Goal: Task Accomplishment & Management: Complete application form

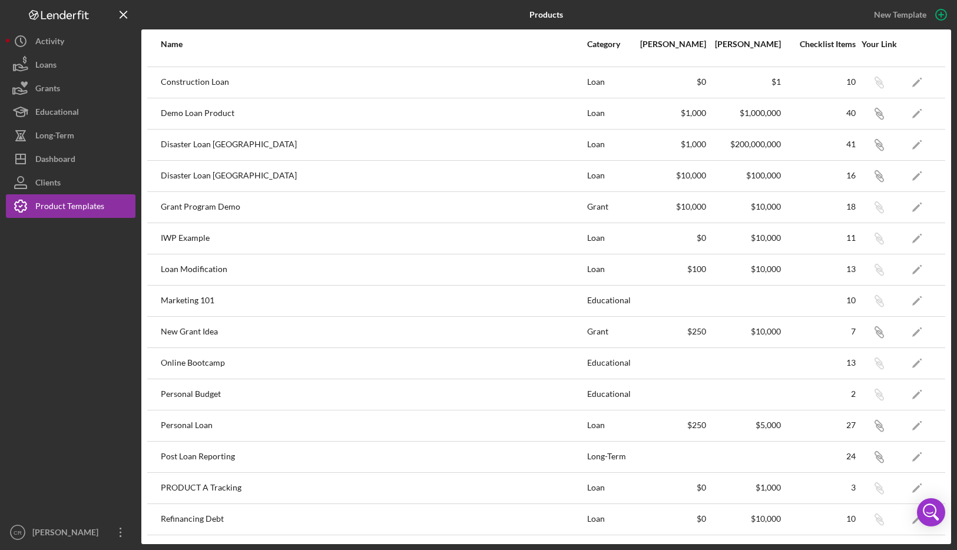
scroll to position [395, 0]
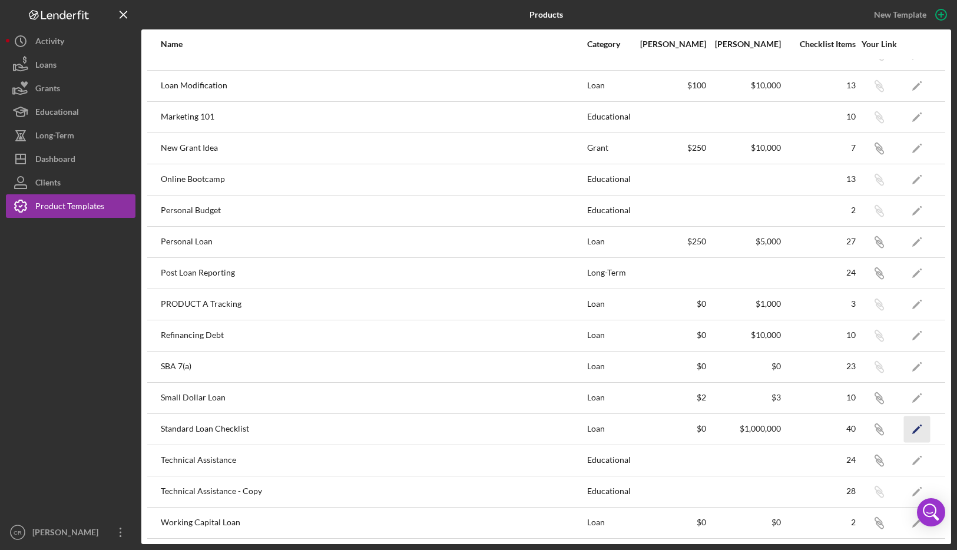
click at [914, 431] on icon "Icon/Edit" at bounding box center [917, 429] width 27 height 27
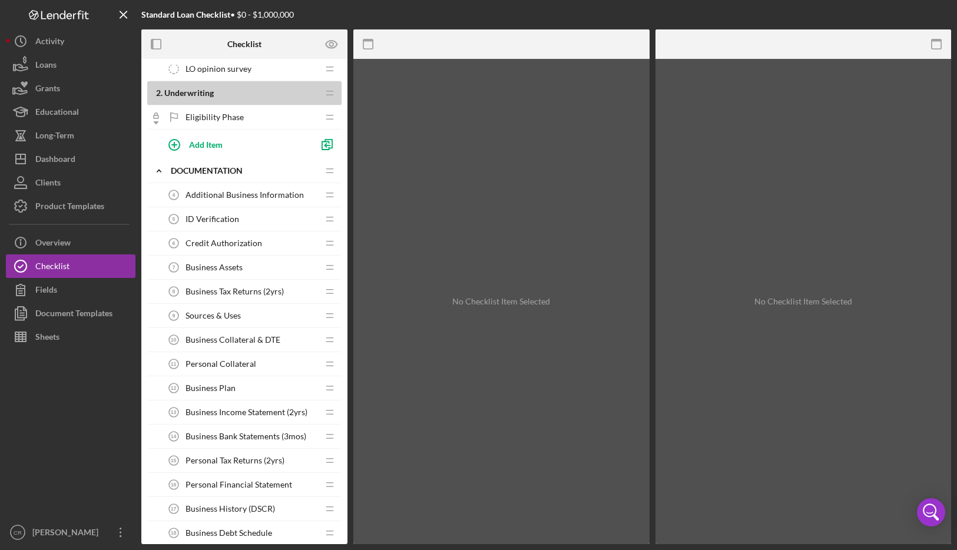
scroll to position [184, 0]
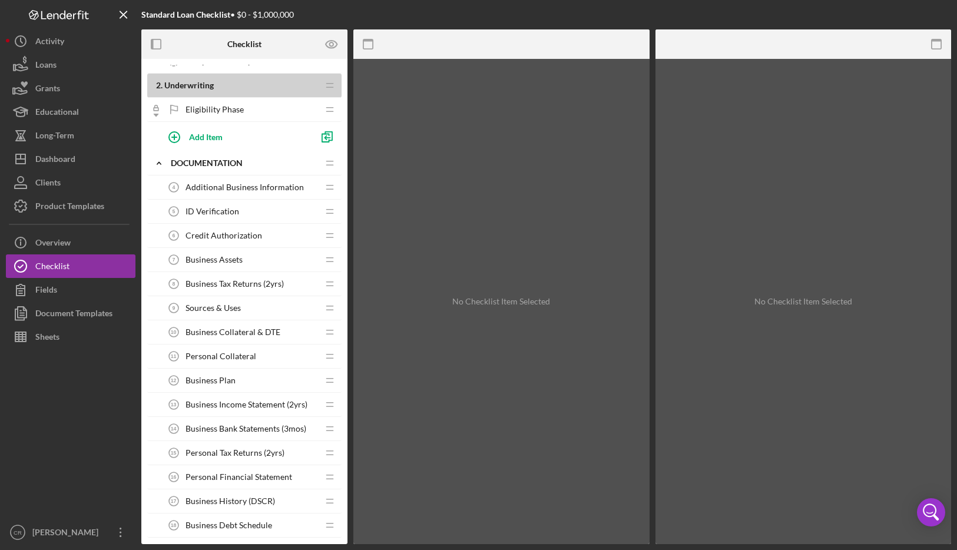
click at [239, 359] on span "Personal Collateral" at bounding box center [221, 356] width 71 height 9
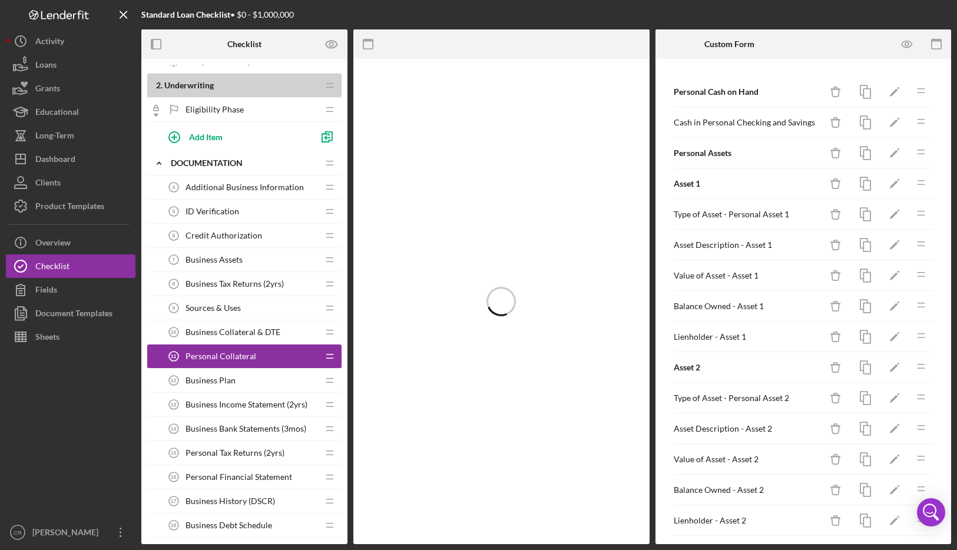
click at [217, 330] on span "Business Collateral & DTE" at bounding box center [233, 331] width 95 height 9
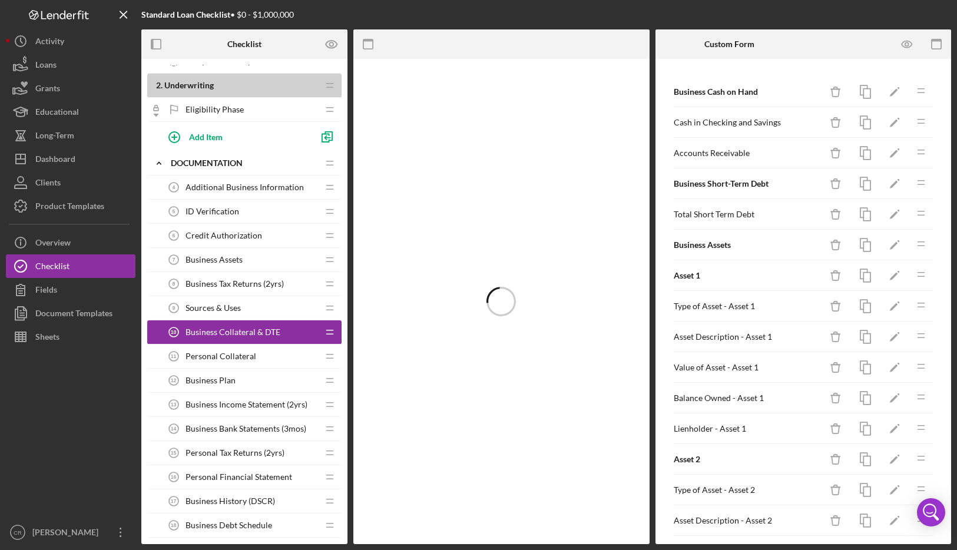
click at [231, 356] on span "Personal Collateral" at bounding box center [221, 356] width 71 height 9
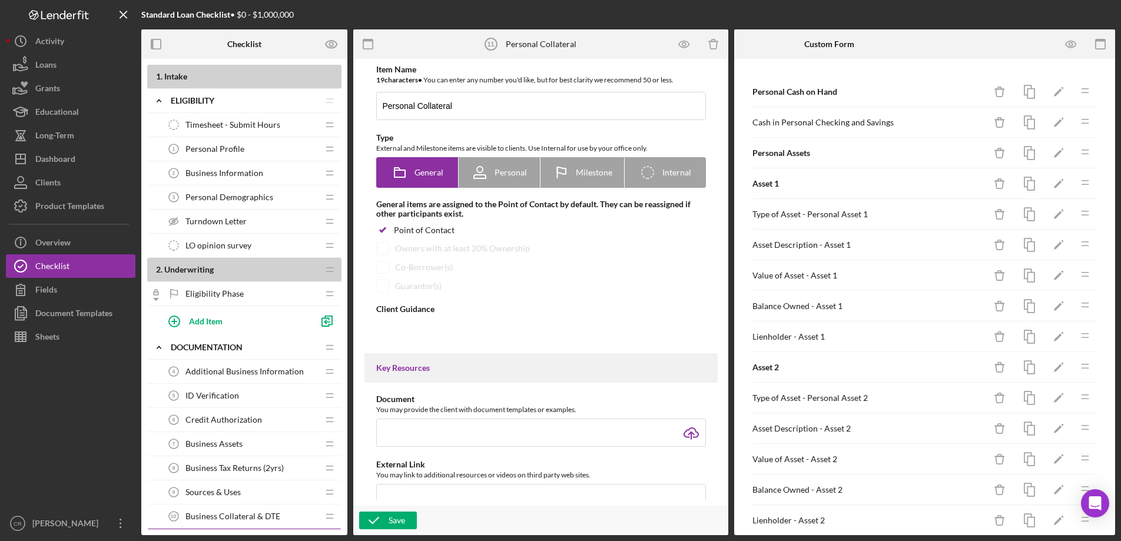
type textarea "<div>This form collects information regarding the assets owned by your business…"
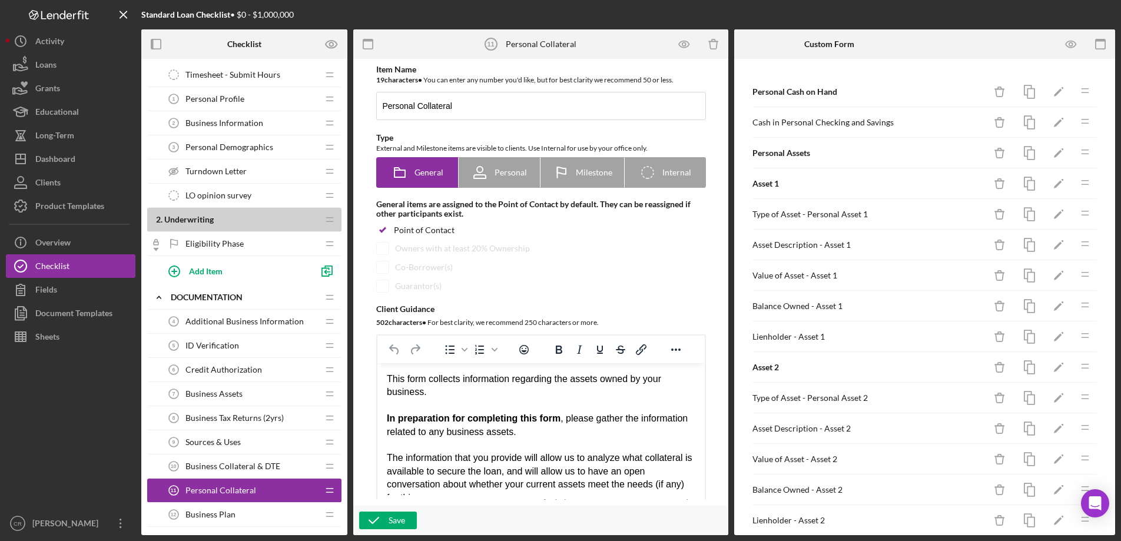
scroll to position [104, 0]
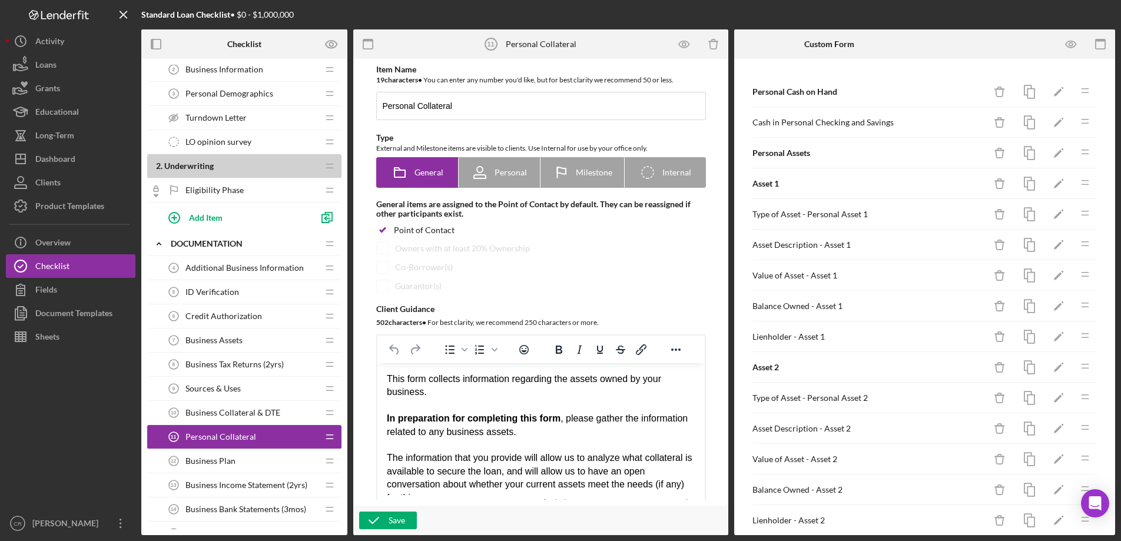
click at [232, 412] on span "Business Collateral & DTE" at bounding box center [233, 412] width 95 height 9
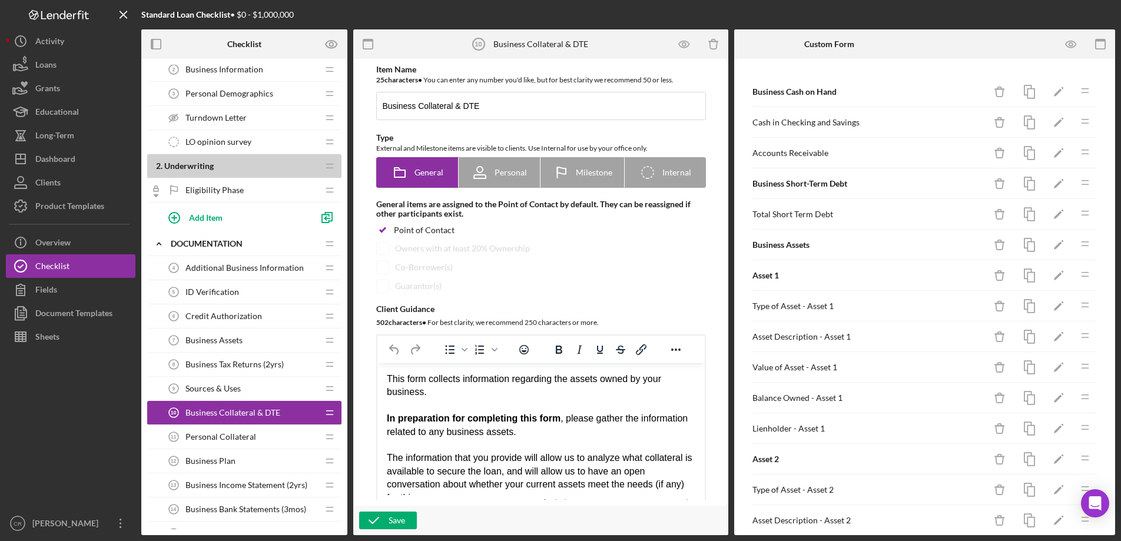
click at [223, 437] on span "Personal Collateral" at bounding box center [221, 436] width 71 height 9
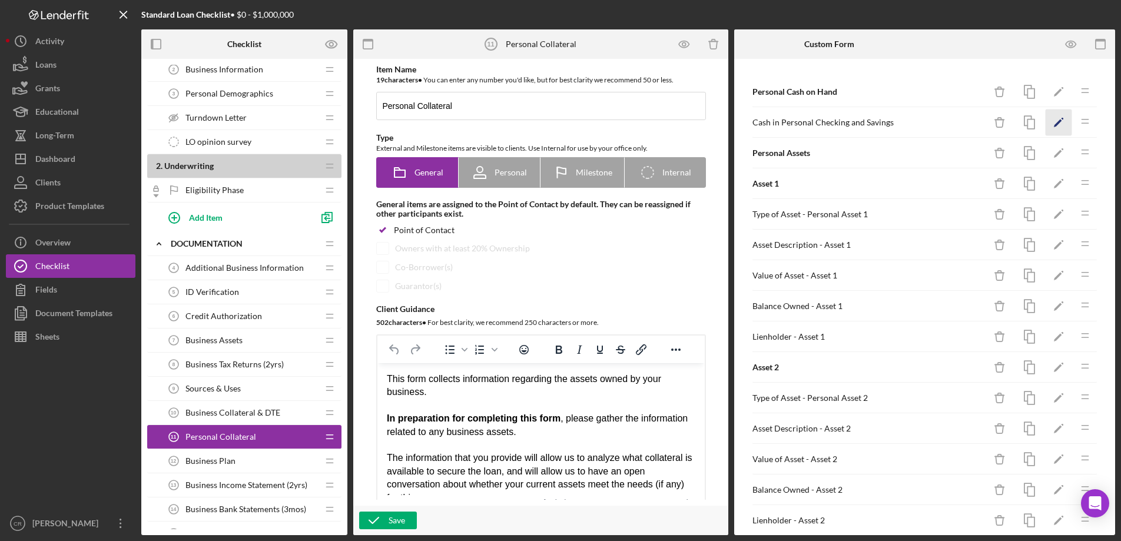
click at [957, 121] on polygon "button" at bounding box center [1058, 124] width 8 height 8
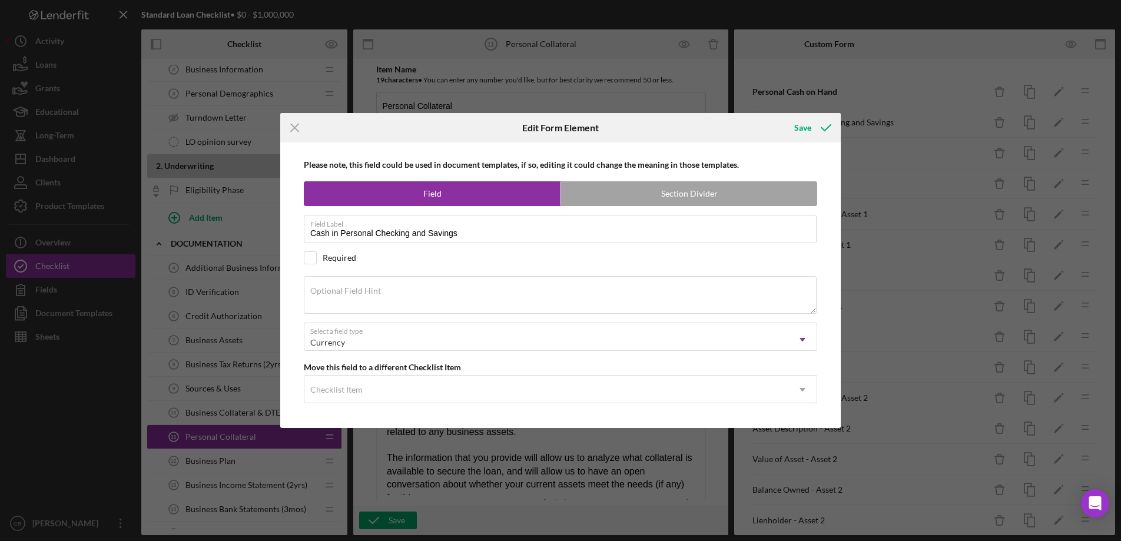
click at [293, 125] on line at bounding box center [295, 128] width 8 height 8
